Goal: Transaction & Acquisition: Download file/media

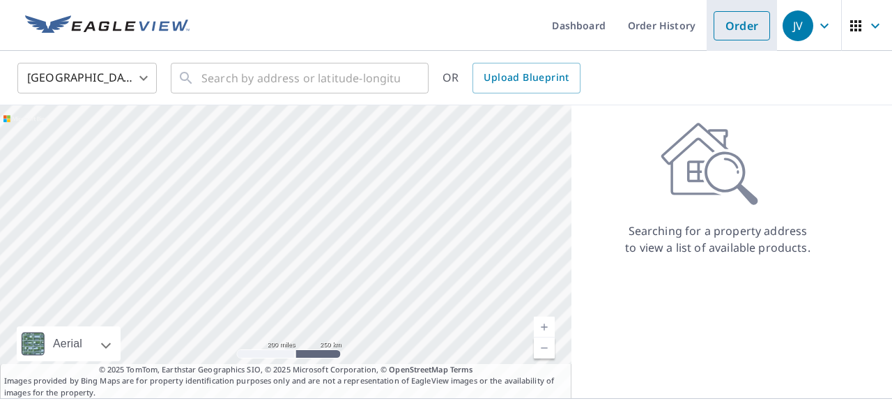
click at [731, 28] on link "Order" at bounding box center [741, 25] width 56 height 29
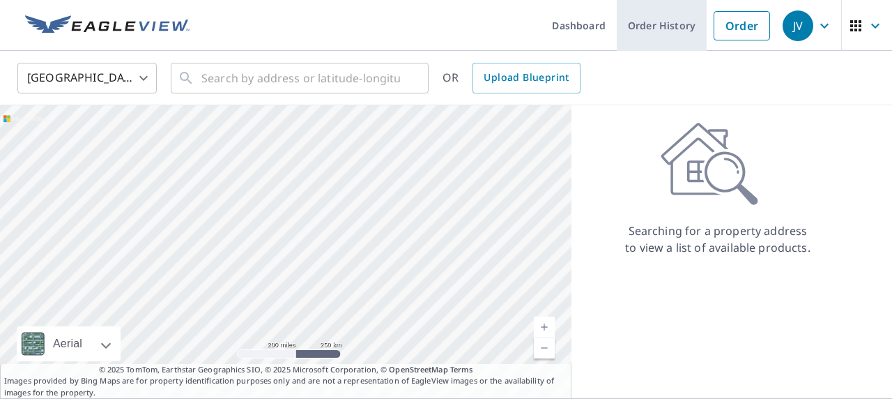
click at [676, 32] on link "Order History" at bounding box center [662, 25] width 90 height 51
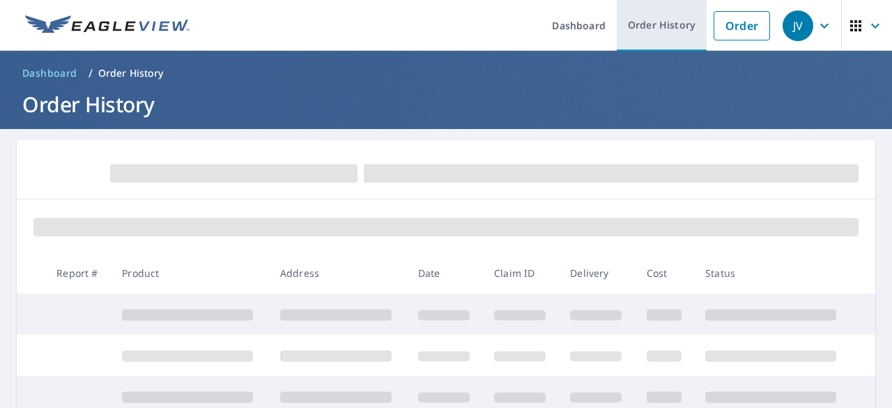
click at [676, 32] on link "Order History" at bounding box center [662, 25] width 90 height 51
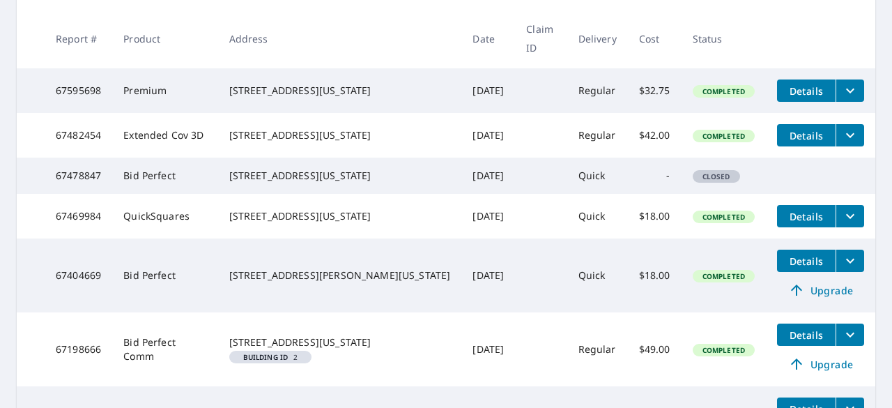
scroll to position [262, 0]
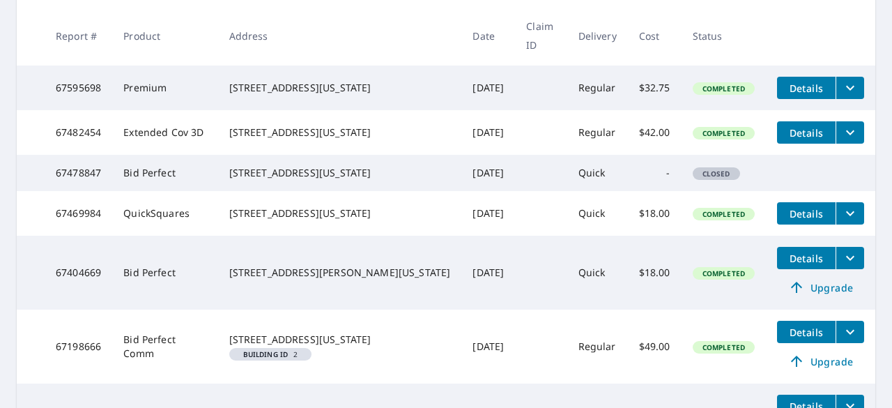
click at [809, 265] on span "Details" at bounding box center [806, 258] width 42 height 13
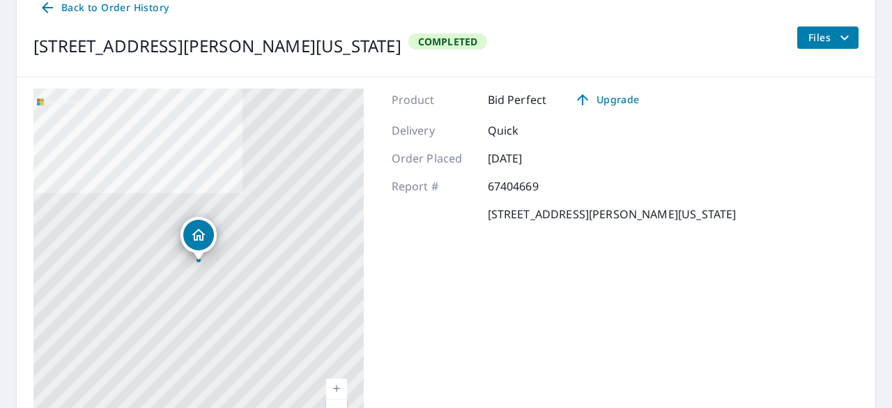
scroll to position [153, 0]
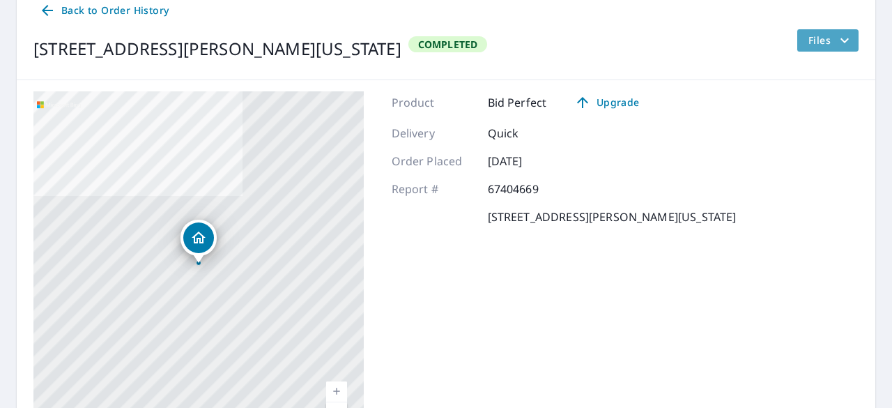
click at [820, 41] on span "Files" at bounding box center [830, 40] width 45 height 17
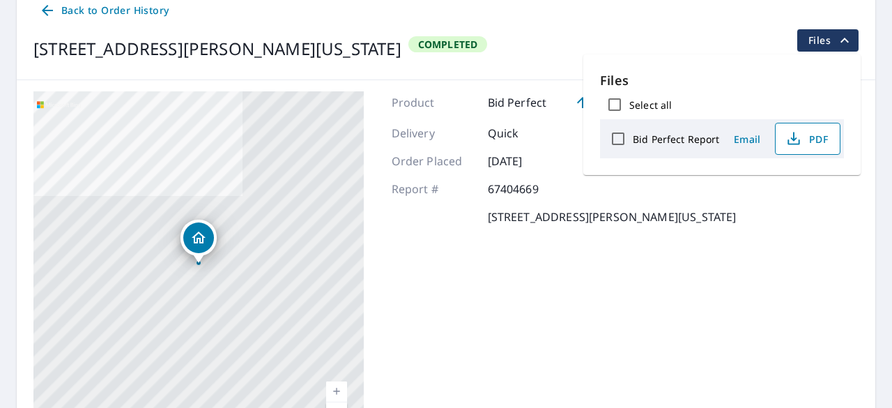
click at [807, 144] on span "PDF" at bounding box center [806, 138] width 45 height 17
click at [623, 137] on input "Bid Perfect Report" at bounding box center [617, 138] width 29 height 29
checkbox input "true"
